Goal: Complete application form

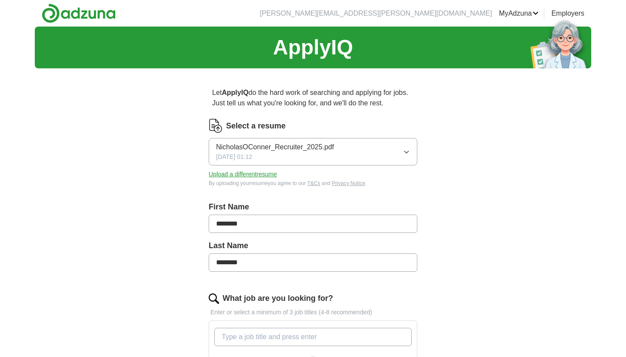
click at [387, 143] on button "NicholasOConner_Recruiter_2025.pdf 09/25/2025, 01:12" at bounding box center [313, 151] width 209 height 27
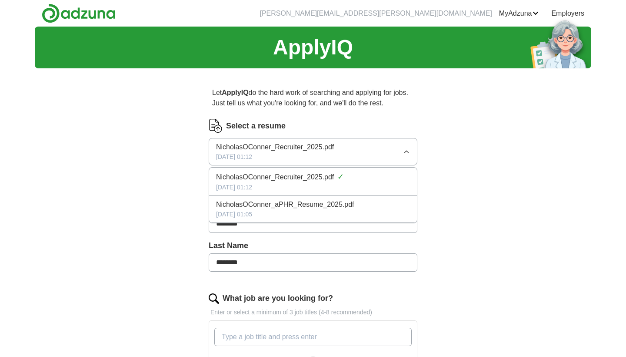
click at [349, 206] on span "NicholasOConner_aPHR_Resume_2025.pdf" at bounding box center [285, 204] width 138 height 10
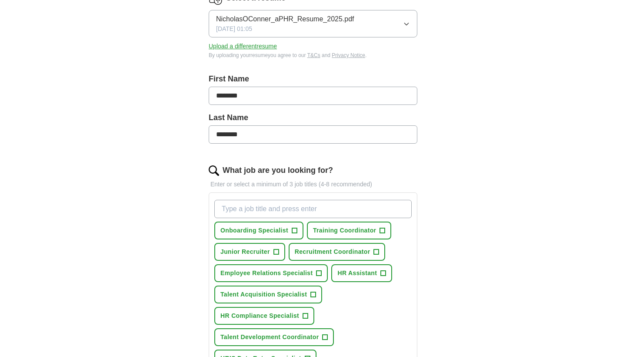
scroll to position [132, 0]
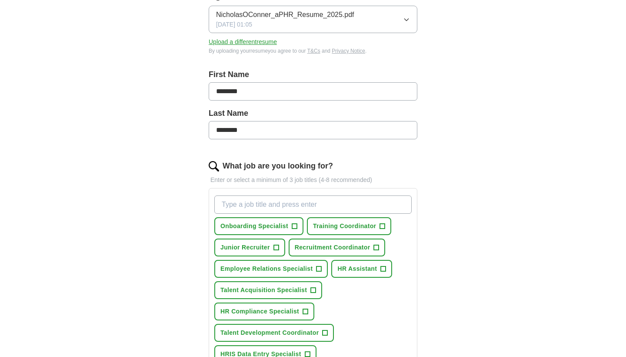
click at [381, 225] on span "+" at bounding box center [382, 226] width 5 height 7
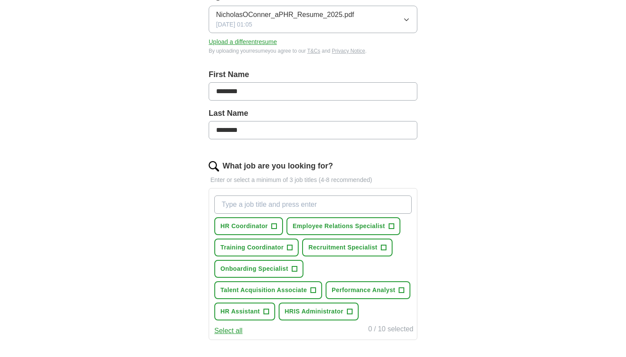
click at [384, 270] on div "HR Coordinator + Employee Relations Specialist + Training Coordinator + Recruit…" at bounding box center [313, 258] width 201 height 132
click at [264, 312] on span "+" at bounding box center [266, 311] width 5 height 7
click at [273, 225] on span "+" at bounding box center [274, 226] width 5 height 7
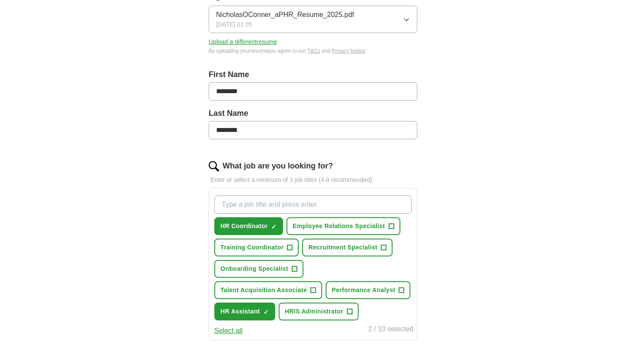
click at [289, 245] on span "+" at bounding box center [289, 247] width 5 height 7
click at [296, 269] on span "+" at bounding box center [294, 268] width 5 height 7
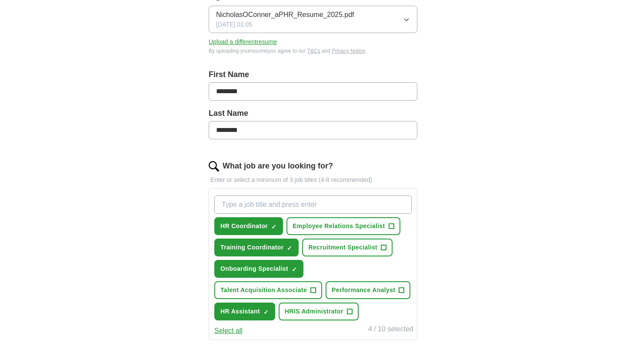
click at [390, 226] on span "+" at bounding box center [391, 226] width 5 height 7
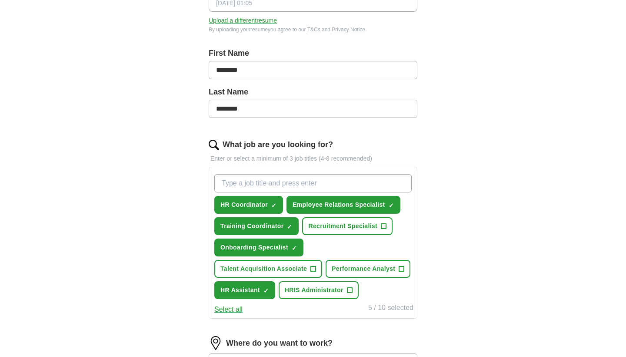
scroll to position [155, 0]
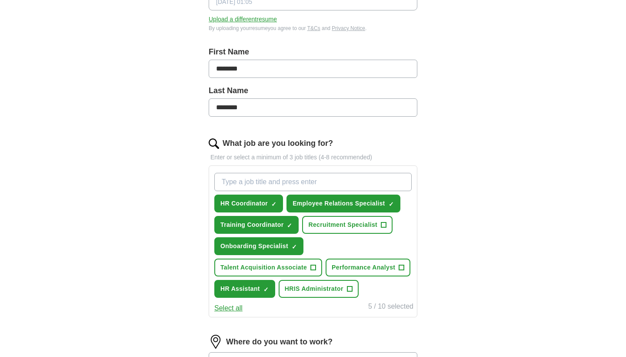
click at [314, 265] on span "+" at bounding box center [313, 267] width 5 height 7
click at [385, 226] on span "+" at bounding box center [383, 224] width 5 height 7
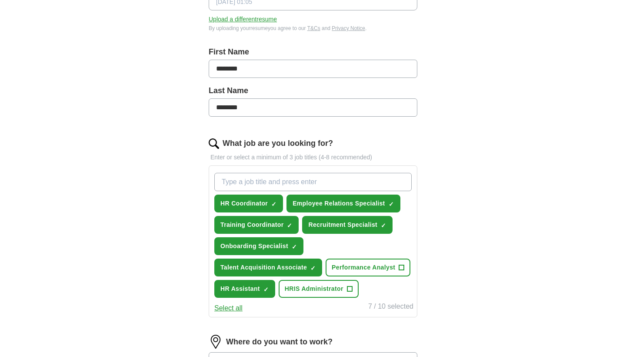
click at [352, 289] on span "+" at bounding box center [349, 288] width 5 height 7
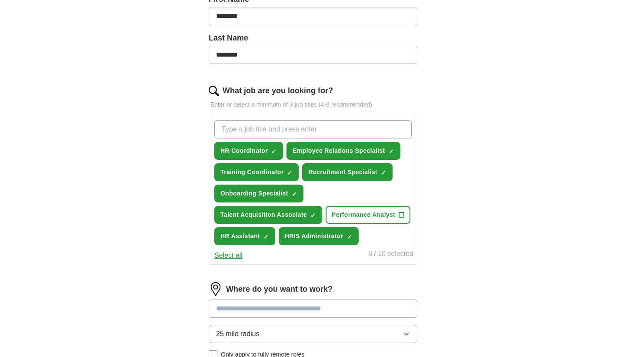
scroll to position [209, 0]
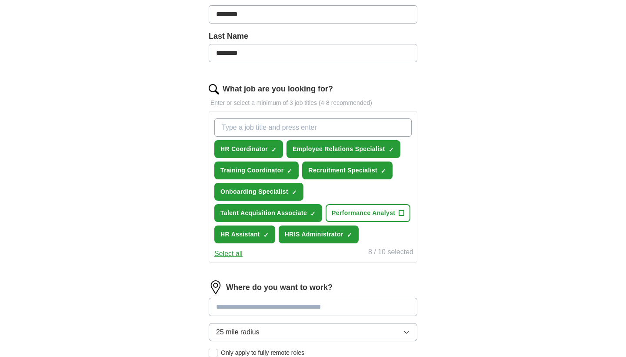
click at [403, 214] on span "+" at bounding box center [401, 213] width 5 height 7
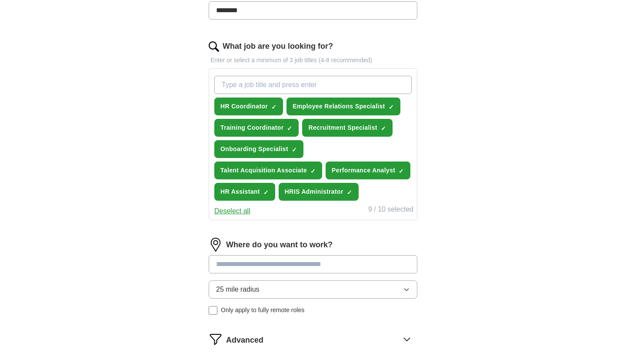
scroll to position [267, 0]
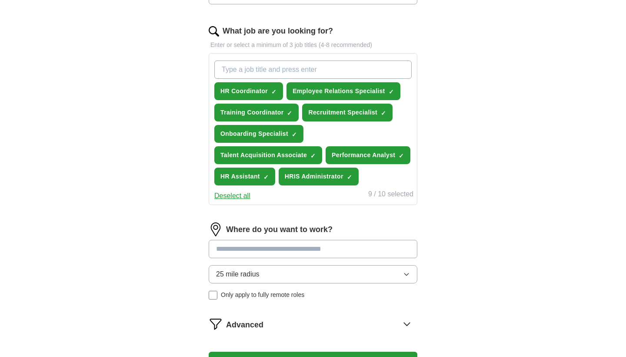
click at [326, 248] on input at bounding box center [313, 249] width 209 height 18
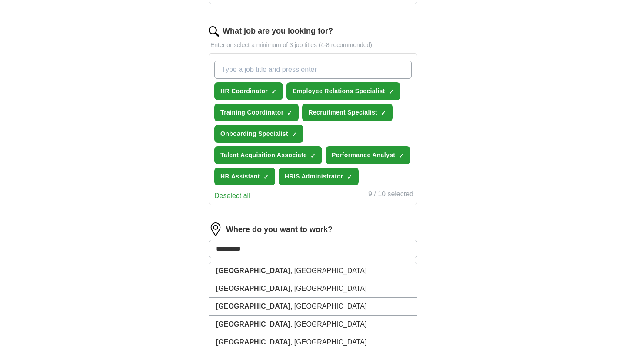
type input "**********"
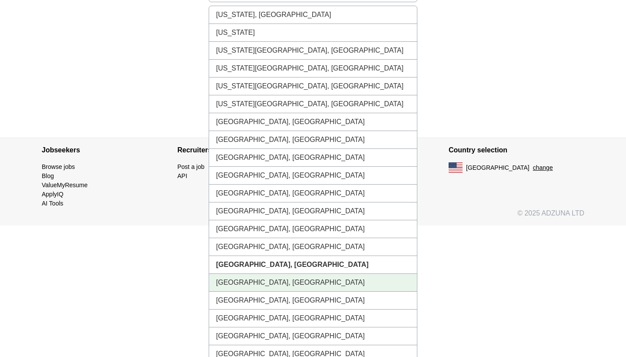
scroll to position [526, 0]
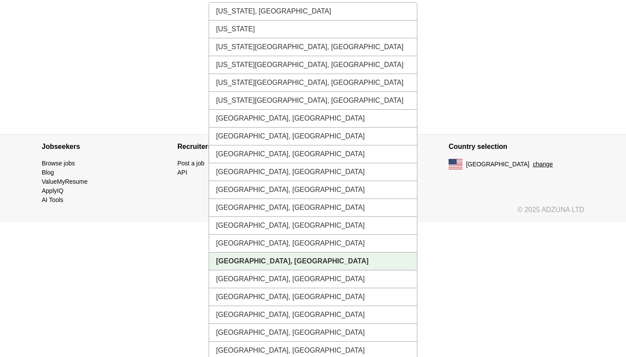
click at [277, 264] on li "[GEOGRAPHIC_DATA], [GEOGRAPHIC_DATA]" at bounding box center [313, 261] width 208 height 18
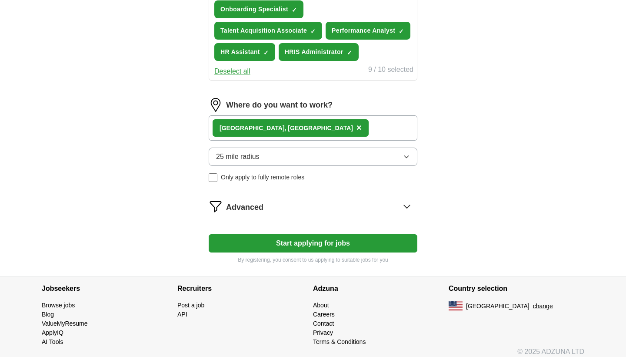
click at [338, 137] on div "Dayton, OH ×" at bounding box center [313, 127] width 209 height 25
click at [324, 137] on div "Dayton, OH ×" at bounding box center [313, 127] width 209 height 25
click at [300, 133] on div "Dayton, OH ×" at bounding box center [313, 127] width 209 height 25
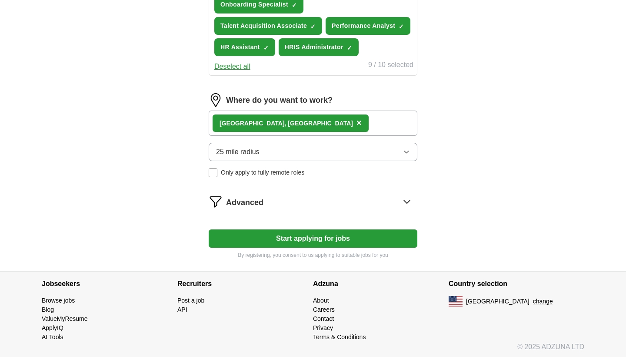
click at [309, 200] on div "Advanced" at bounding box center [321, 201] width 191 height 14
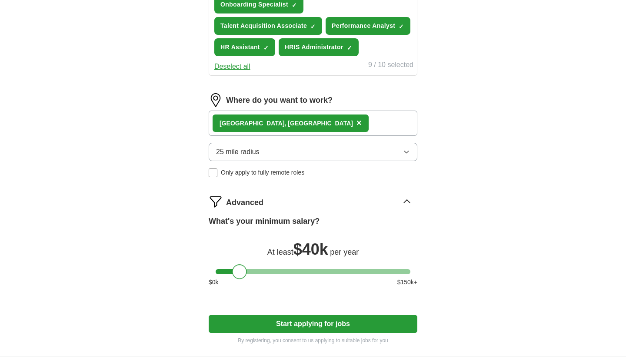
drag, startPoint x: 224, startPoint y: 271, endPoint x: 241, endPoint y: 271, distance: 17.0
click at [240, 271] on div at bounding box center [239, 271] width 15 height 15
click at [261, 324] on button "Start applying for jobs" at bounding box center [313, 323] width 209 height 18
select select "**"
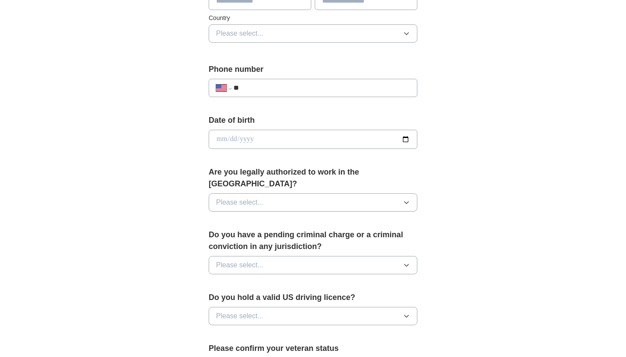
scroll to position [297, 0]
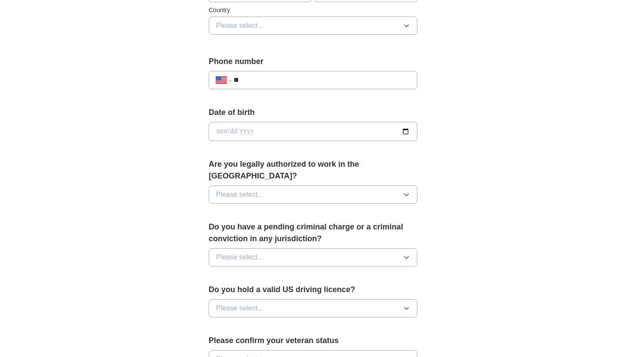
click at [354, 188] on button "Please select..." at bounding box center [313, 194] width 209 height 18
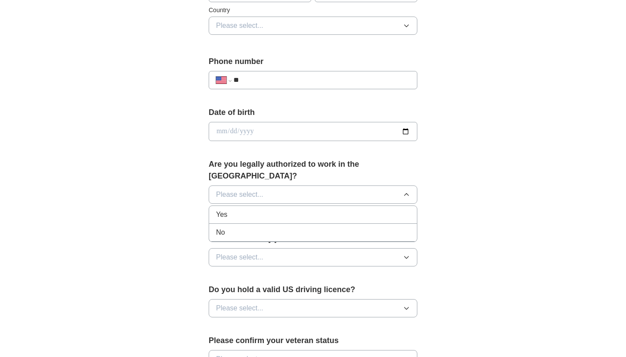
click at [343, 209] on div "Yes" at bounding box center [313, 214] width 194 height 10
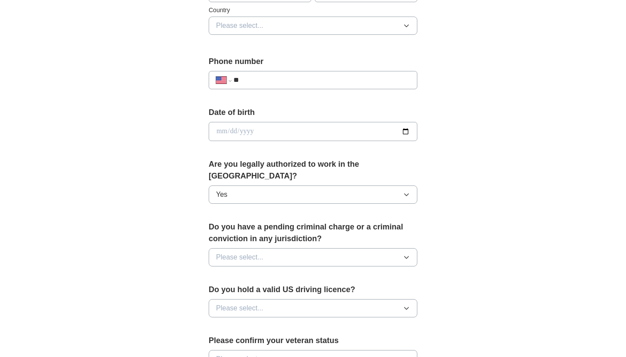
click at [317, 249] on button "Please select..." at bounding box center [313, 257] width 209 height 18
click at [301, 286] on li "No" at bounding box center [313, 295] width 208 height 18
click at [305, 299] on button "Please select..." at bounding box center [313, 308] width 209 height 18
click at [297, 319] on li "Yes" at bounding box center [313, 328] width 208 height 18
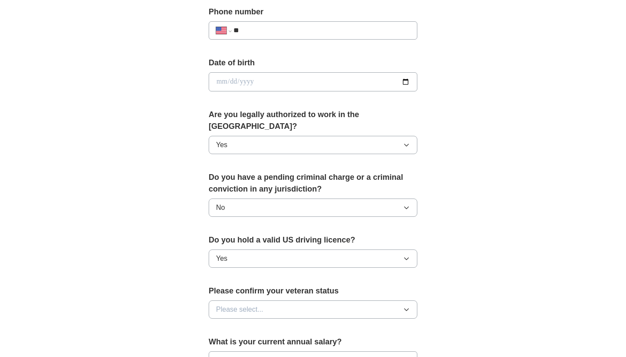
scroll to position [347, 0]
click at [303, 299] on button "Please select..." at bounding box center [313, 308] width 209 height 18
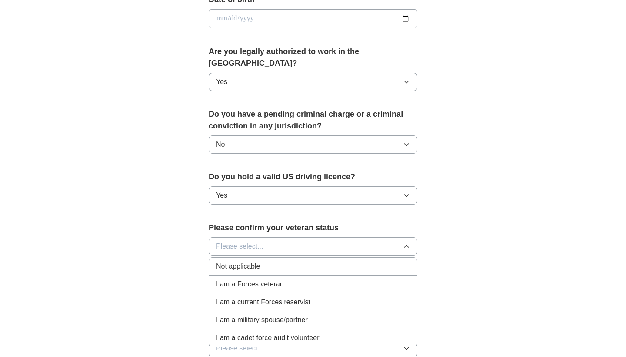
scroll to position [410, 0]
click at [318, 260] on div "Not applicable" at bounding box center [313, 265] width 194 height 10
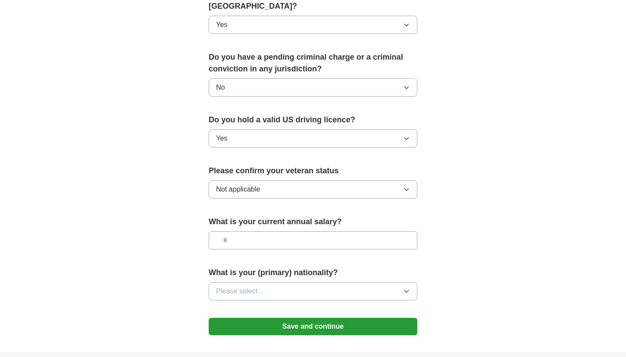
scroll to position [479, 0]
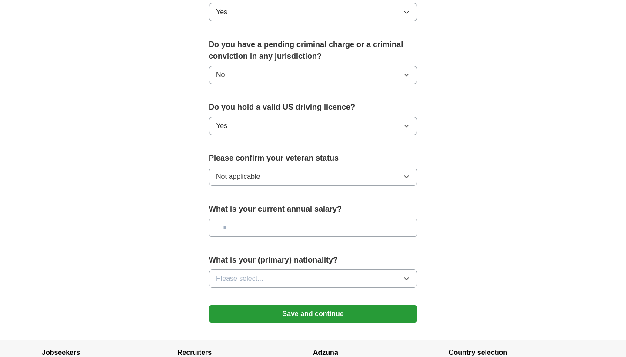
click at [311, 274] on button "Please select..." at bounding box center [313, 278] width 209 height 18
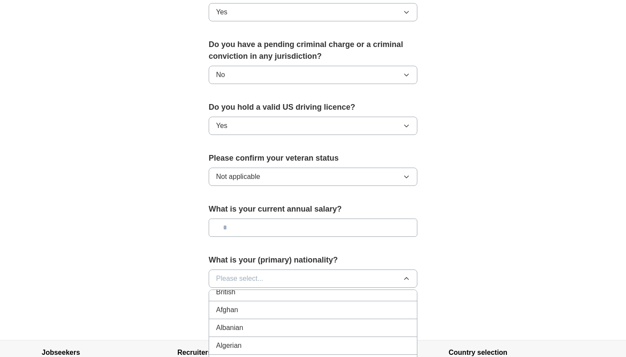
scroll to position [0, 0]
click at [264, 293] on div "American" at bounding box center [313, 298] width 194 height 10
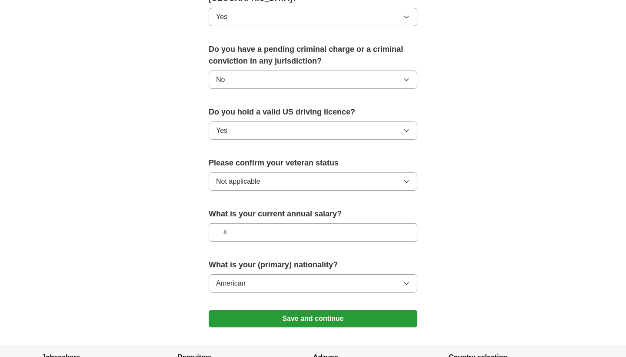
scroll to position [498, 0]
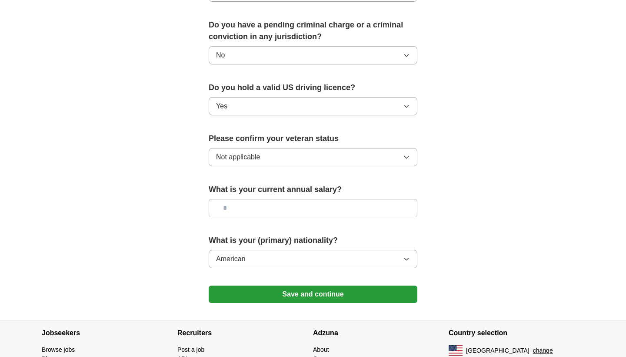
click at [255, 285] on button "Save and continue" at bounding box center [313, 293] width 209 height 17
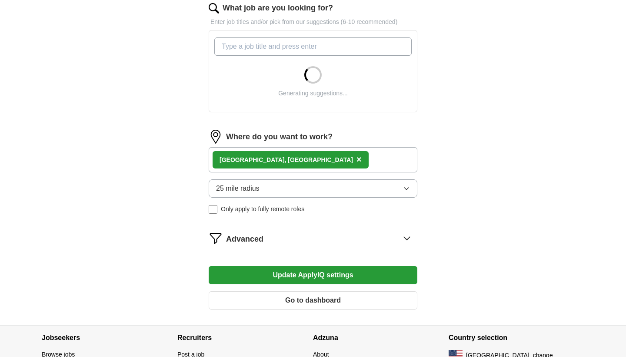
scroll to position [291, 0]
click at [274, 237] on div "Advanced" at bounding box center [321, 238] width 191 height 14
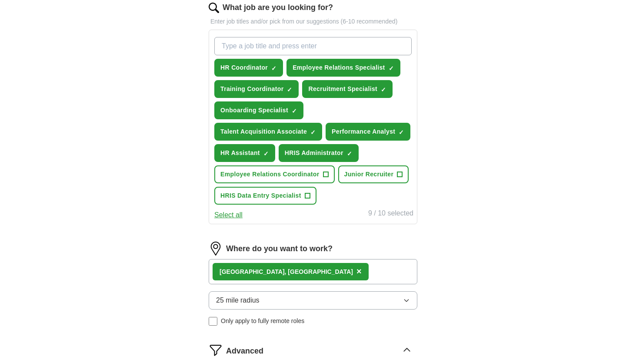
drag, startPoint x: 241, startPoint y: 307, endPoint x: 247, endPoint y: 310, distance: 6.9
click at [247, 310] on form "Select a resume NicholasOConner_aPHR_Resume_2025.pdf [DATE] 01:05 Upload a diff…" at bounding box center [313, 170] width 209 height 685
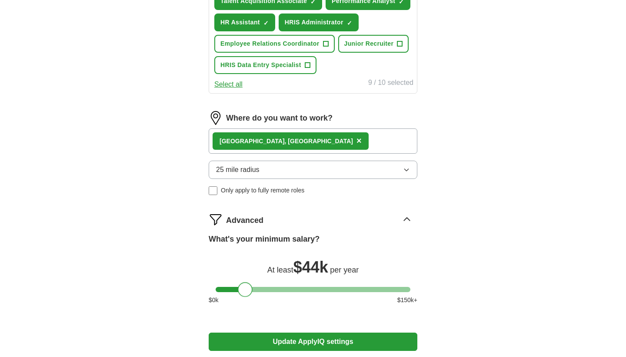
scroll to position [450, 0]
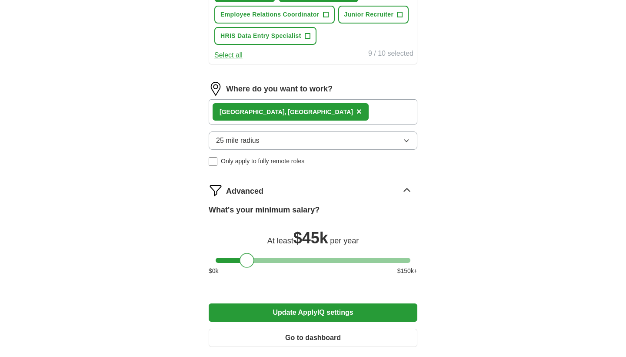
click at [252, 261] on div at bounding box center [247, 260] width 15 height 15
click at [258, 313] on button "Update ApplyIQ settings" at bounding box center [313, 312] width 209 height 18
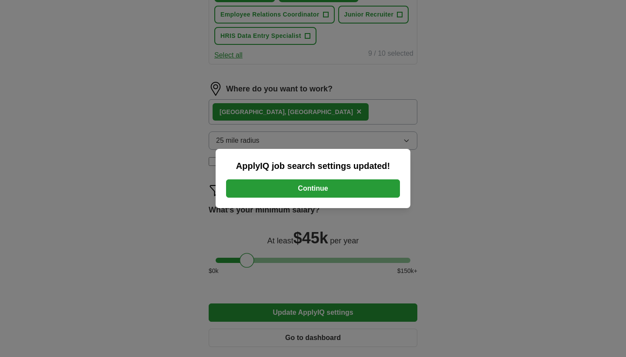
click at [322, 181] on button "Continue" at bounding box center [313, 188] width 174 height 18
